Goal: Transaction & Acquisition: Purchase product/service

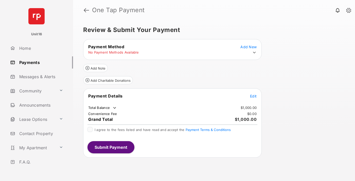
click at [253, 96] on span "Edit" at bounding box center [253, 96] width 7 height 4
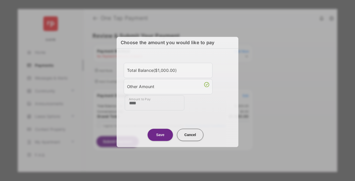
type input "****"
click at [160, 133] on button "Save" at bounding box center [159, 134] width 25 height 12
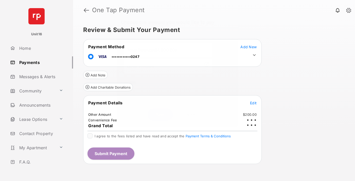
click at [254, 55] on icon at bounding box center [254, 55] width 5 height 5
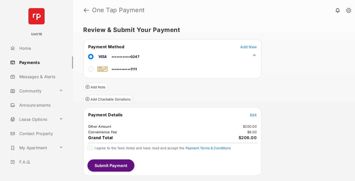
click at [253, 114] on span "Edit" at bounding box center [253, 114] width 7 height 4
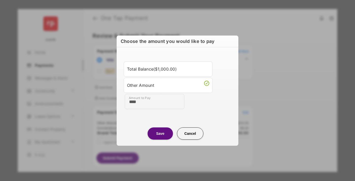
click at [160, 133] on button "Save" at bounding box center [159, 133] width 25 height 12
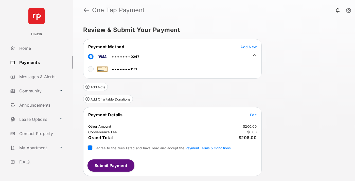
click at [110, 165] on button "Submit Payment" at bounding box center [110, 165] width 47 height 12
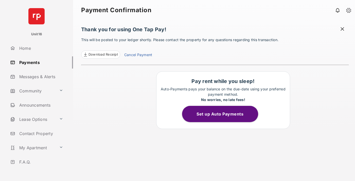
click at [138, 55] on link "Cancel Payment" at bounding box center [138, 55] width 28 height 7
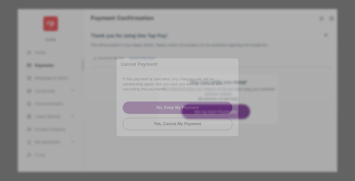
click at [177, 123] on button "Yes, Cancel My Payment" at bounding box center [177, 124] width 109 height 12
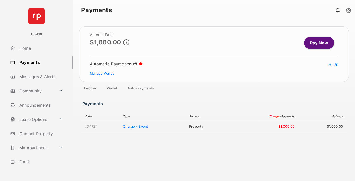
click at [102, 73] on link "Manage Wallet" at bounding box center [102, 73] width 24 height 4
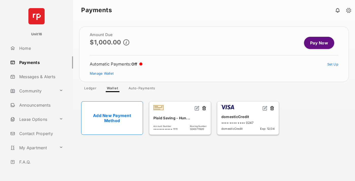
click at [272, 108] on button at bounding box center [271, 108] width 5 height 6
